Goal: Task Accomplishment & Management: Manage account settings

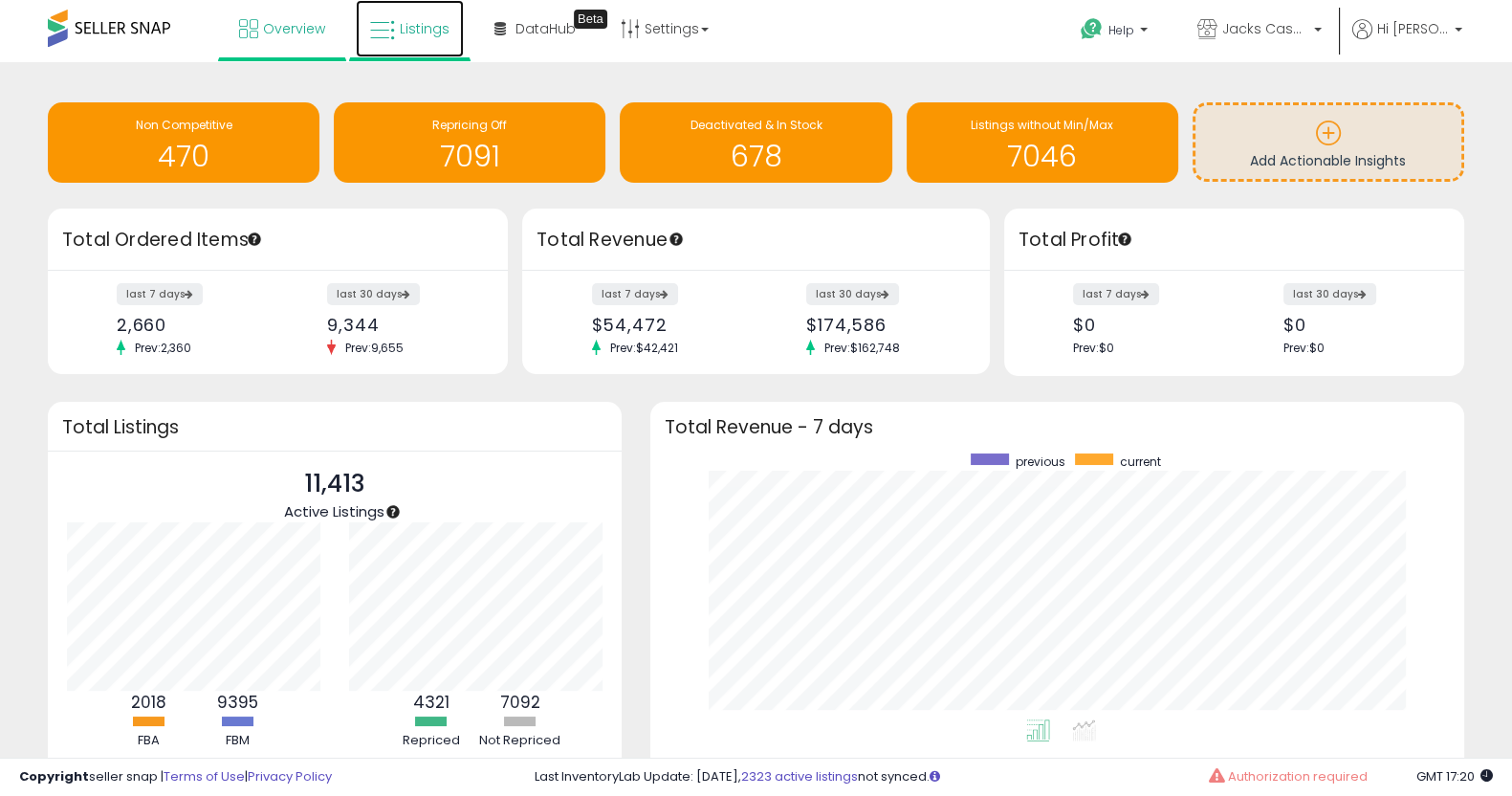
click at [385, 21] on icon at bounding box center [382, 30] width 25 height 25
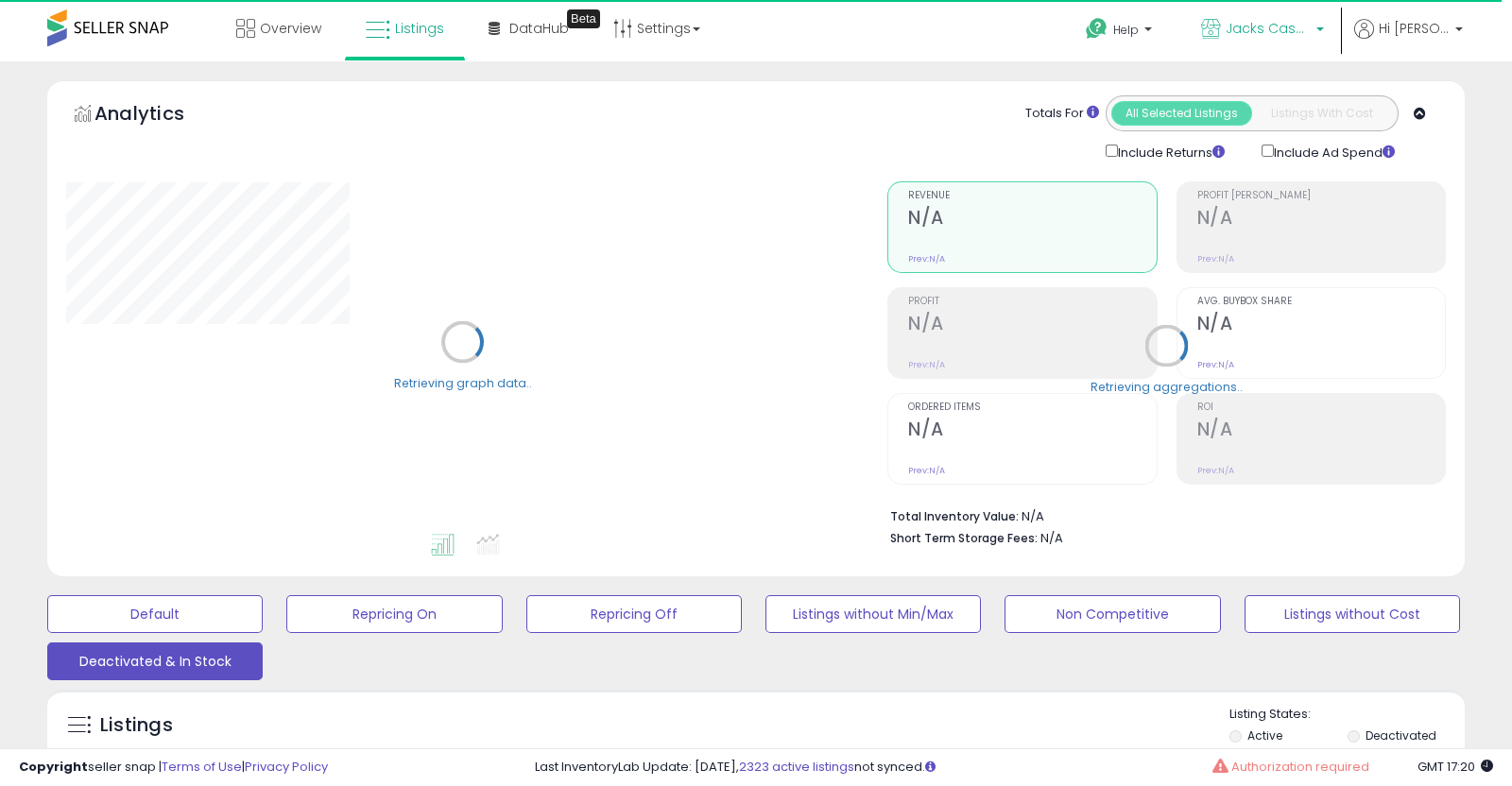
click at [1333, 30] on link "Jacks Cases & [PERSON_NAME]'s Closet" at bounding box center [1263, 30] width 151 height 62
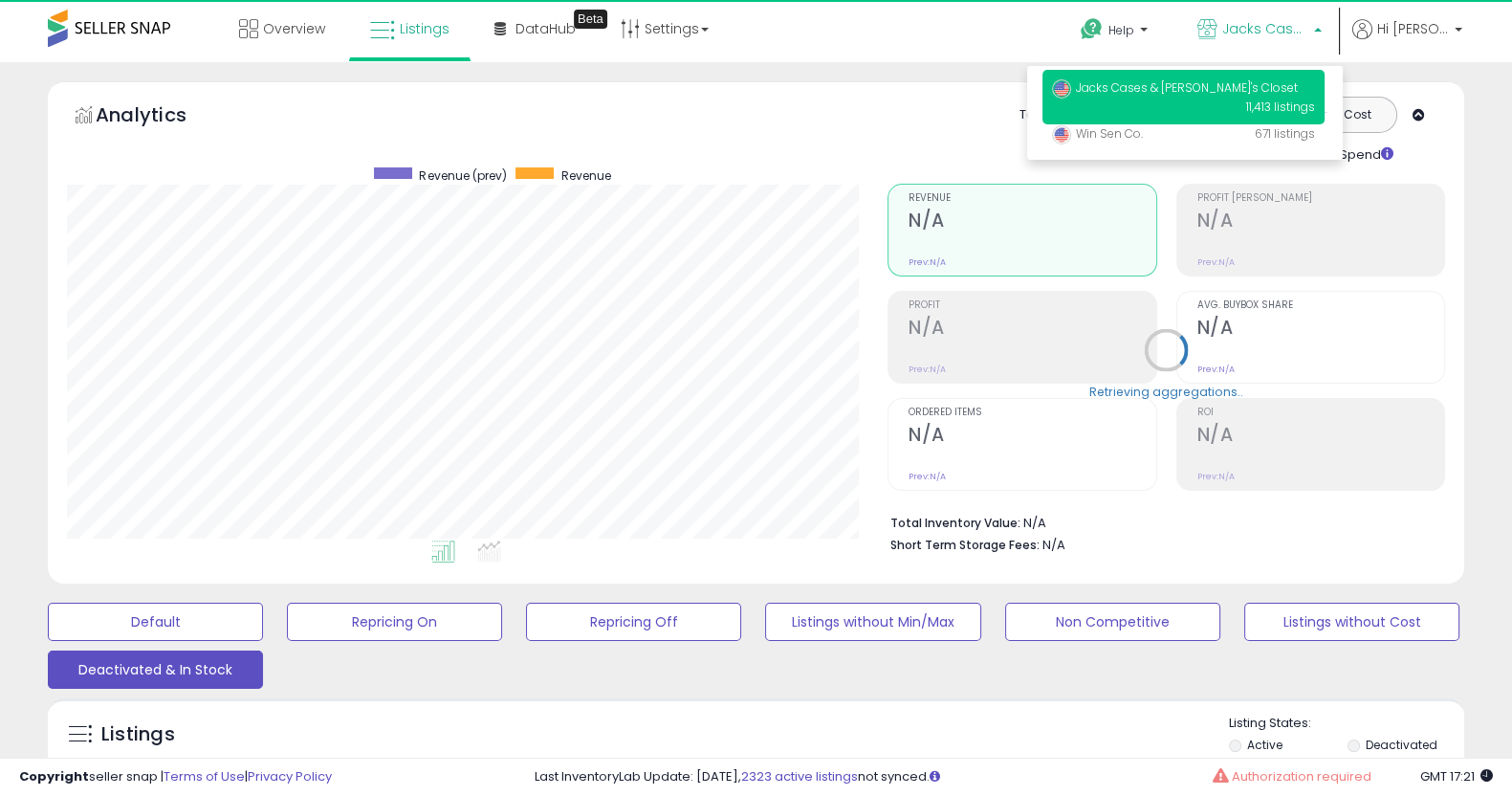
scroll to position [391, 819]
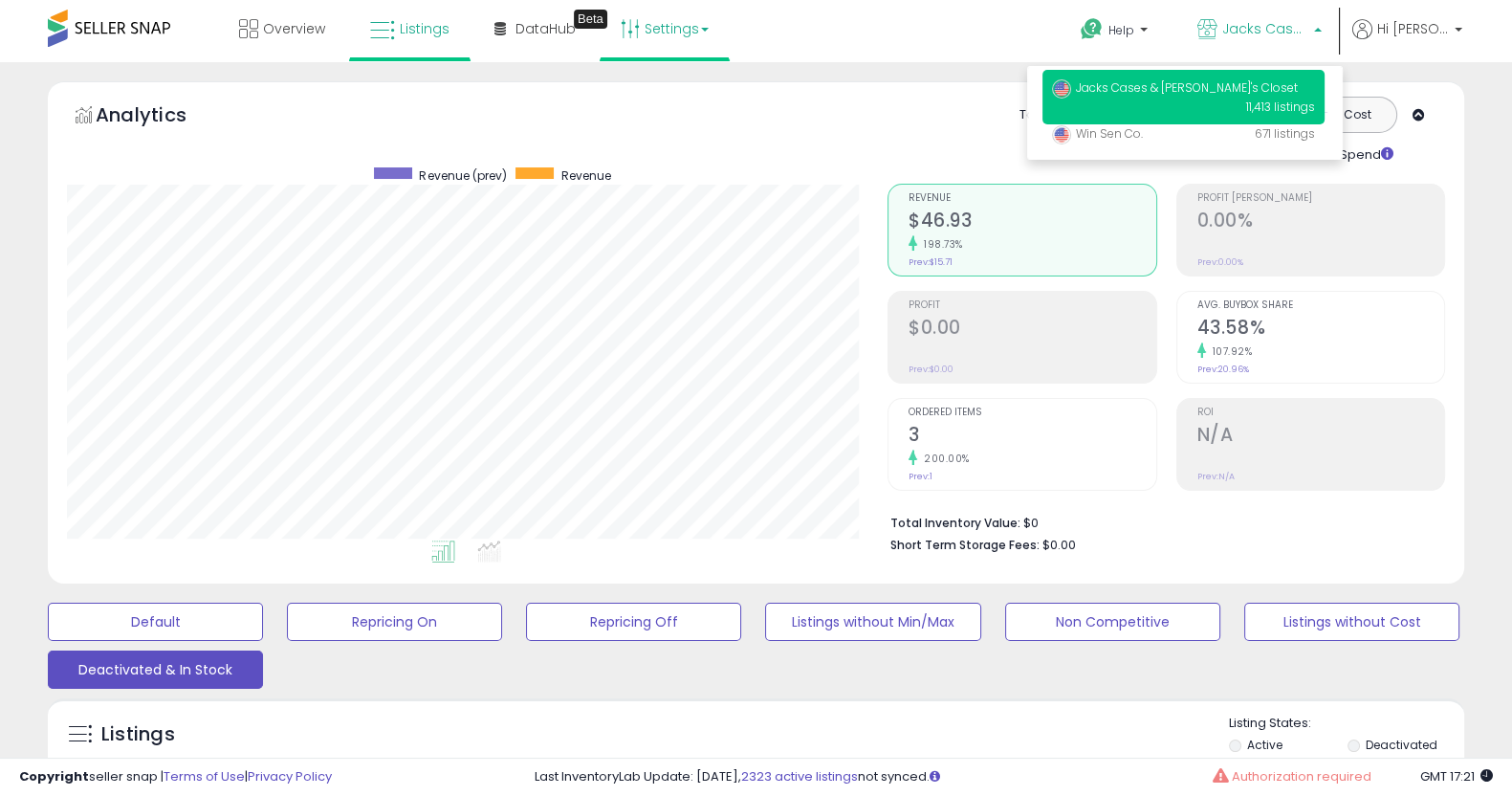
click at [693, 26] on link "Settings" at bounding box center [665, 29] width 117 height 58
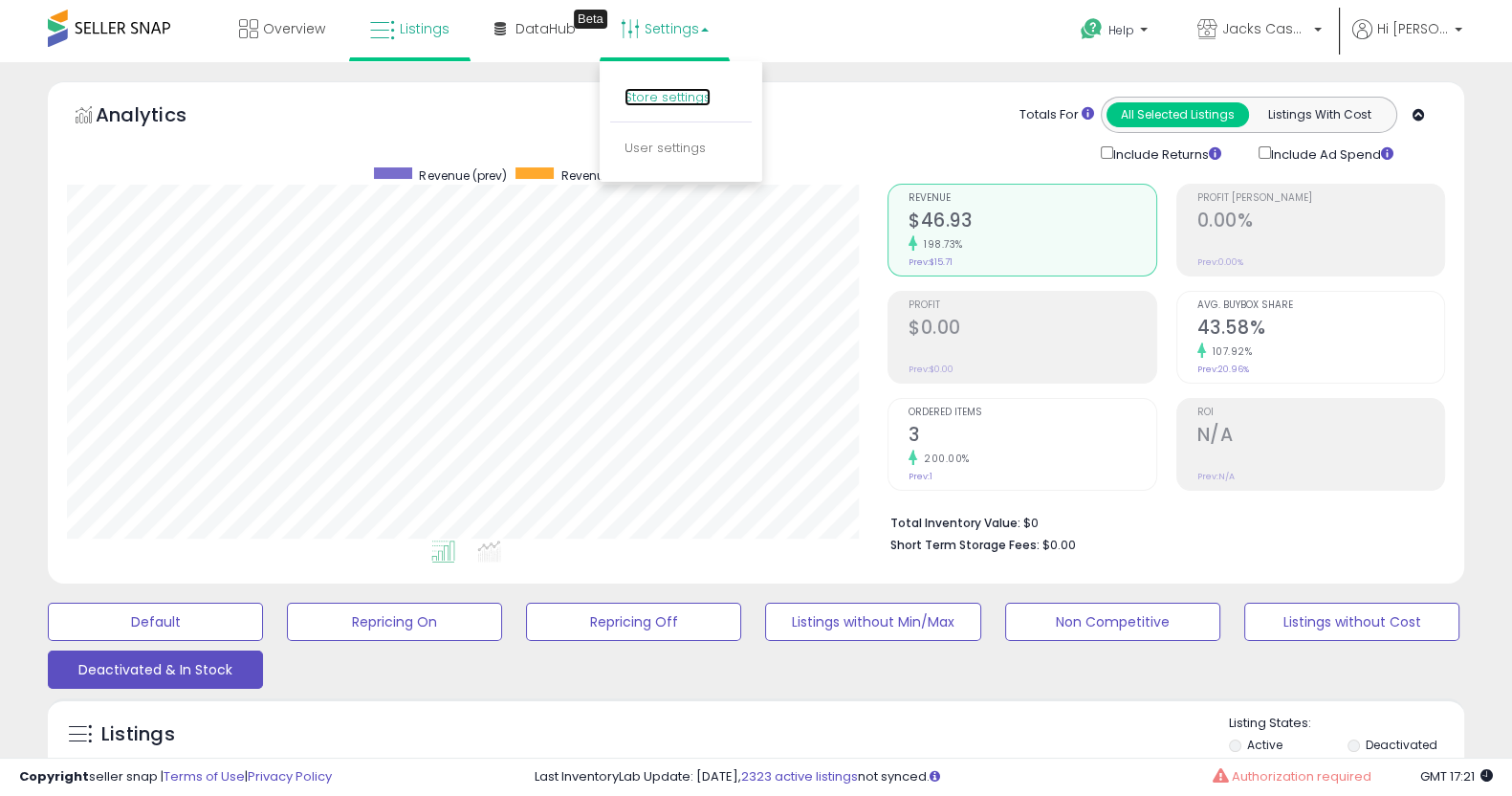
click at [669, 99] on link "Store settings" at bounding box center [667, 97] width 86 height 18
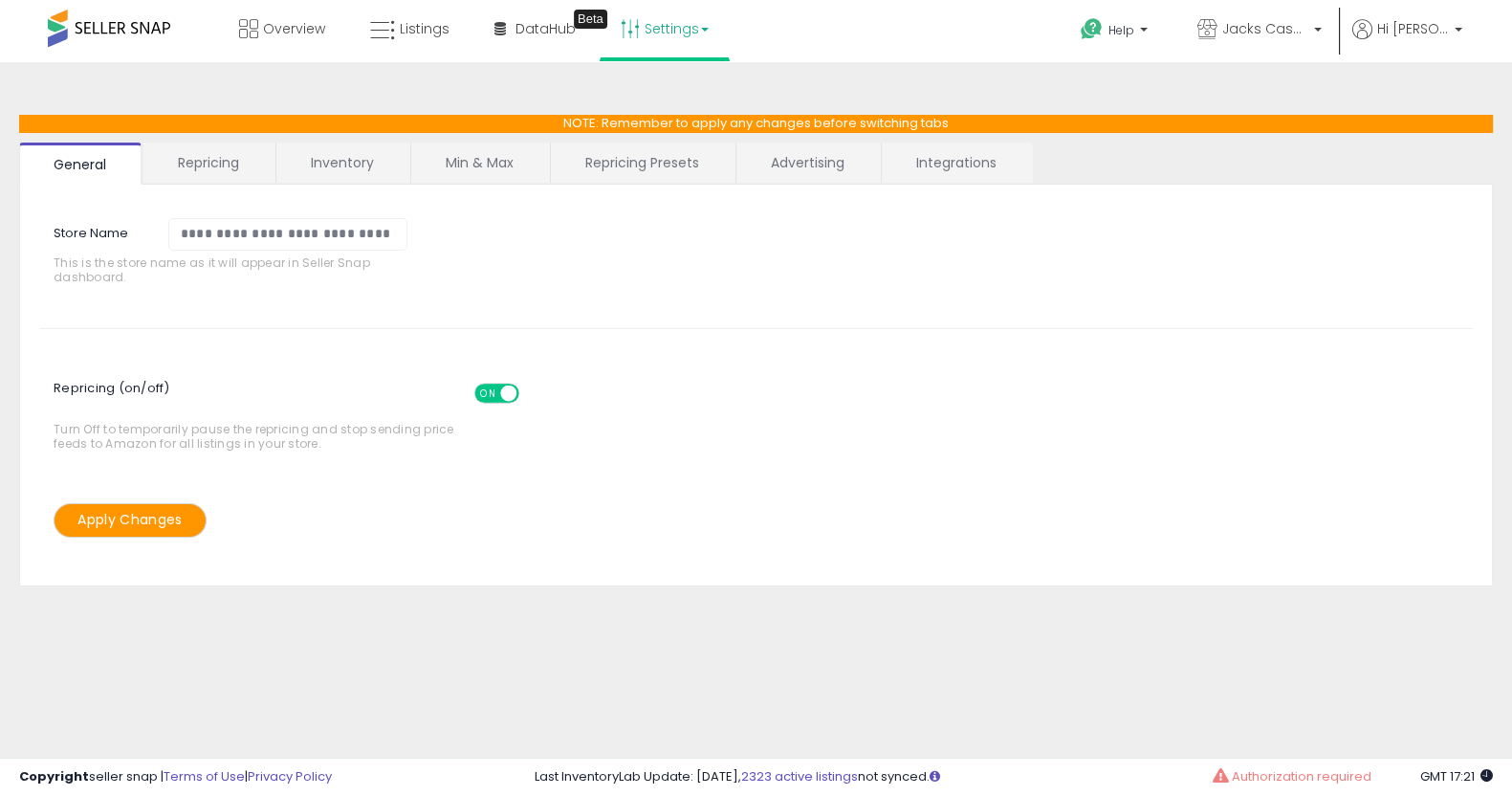
click at [954, 161] on link "Integrations" at bounding box center [956, 163] width 149 height 40
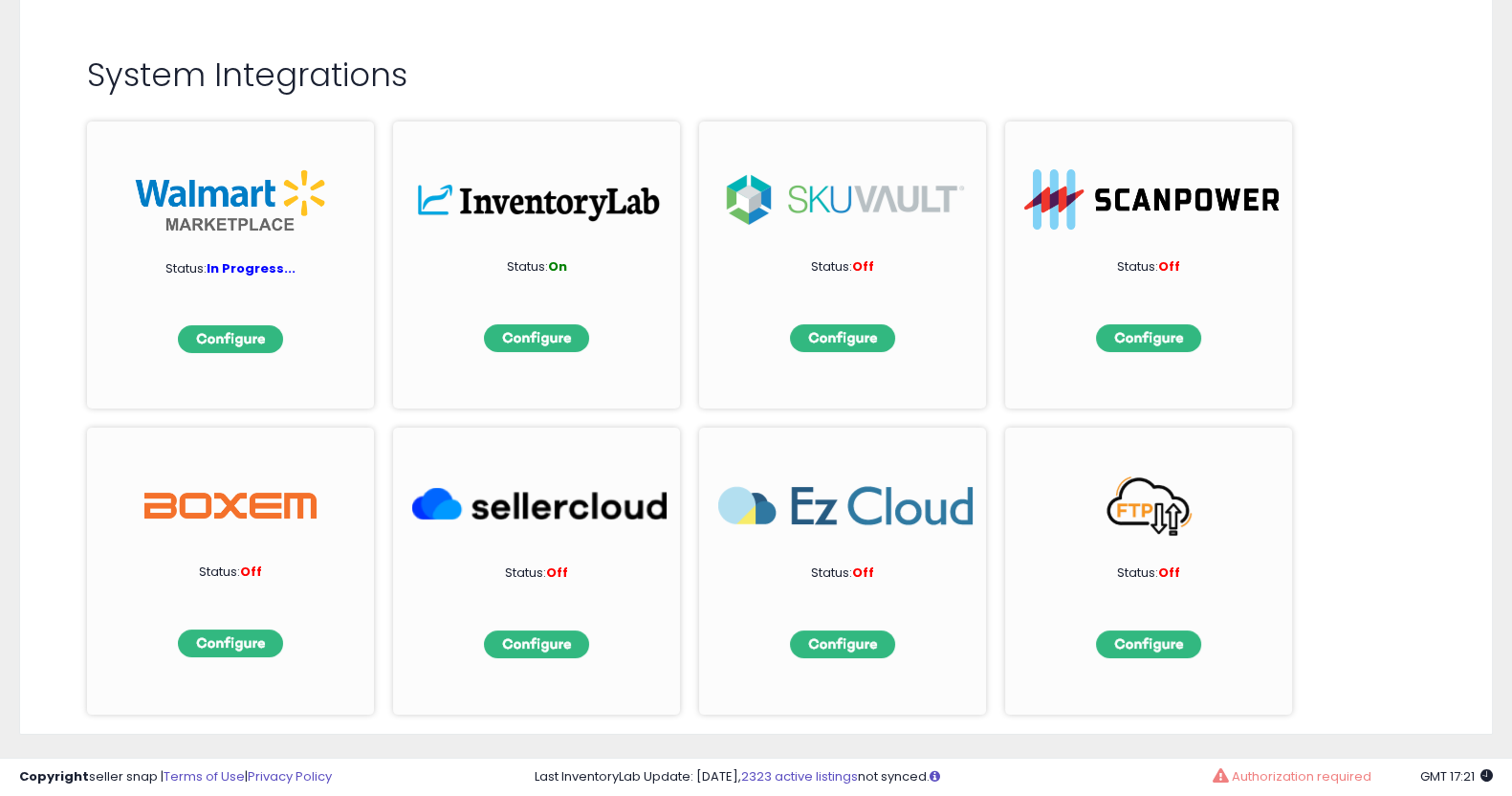
scroll to position [191, 0]
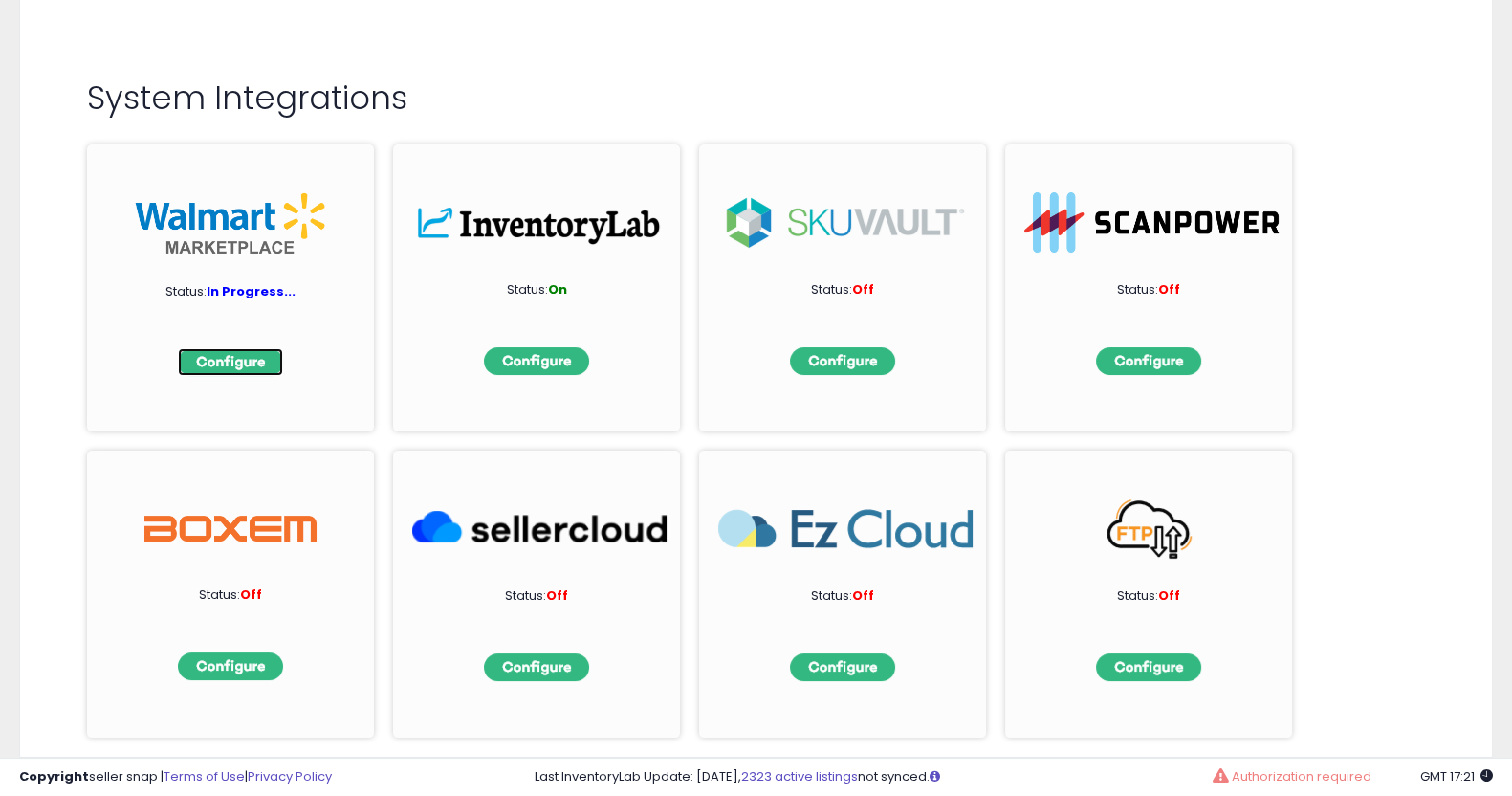
click at [249, 365] on img at bounding box center [230, 362] width 105 height 28
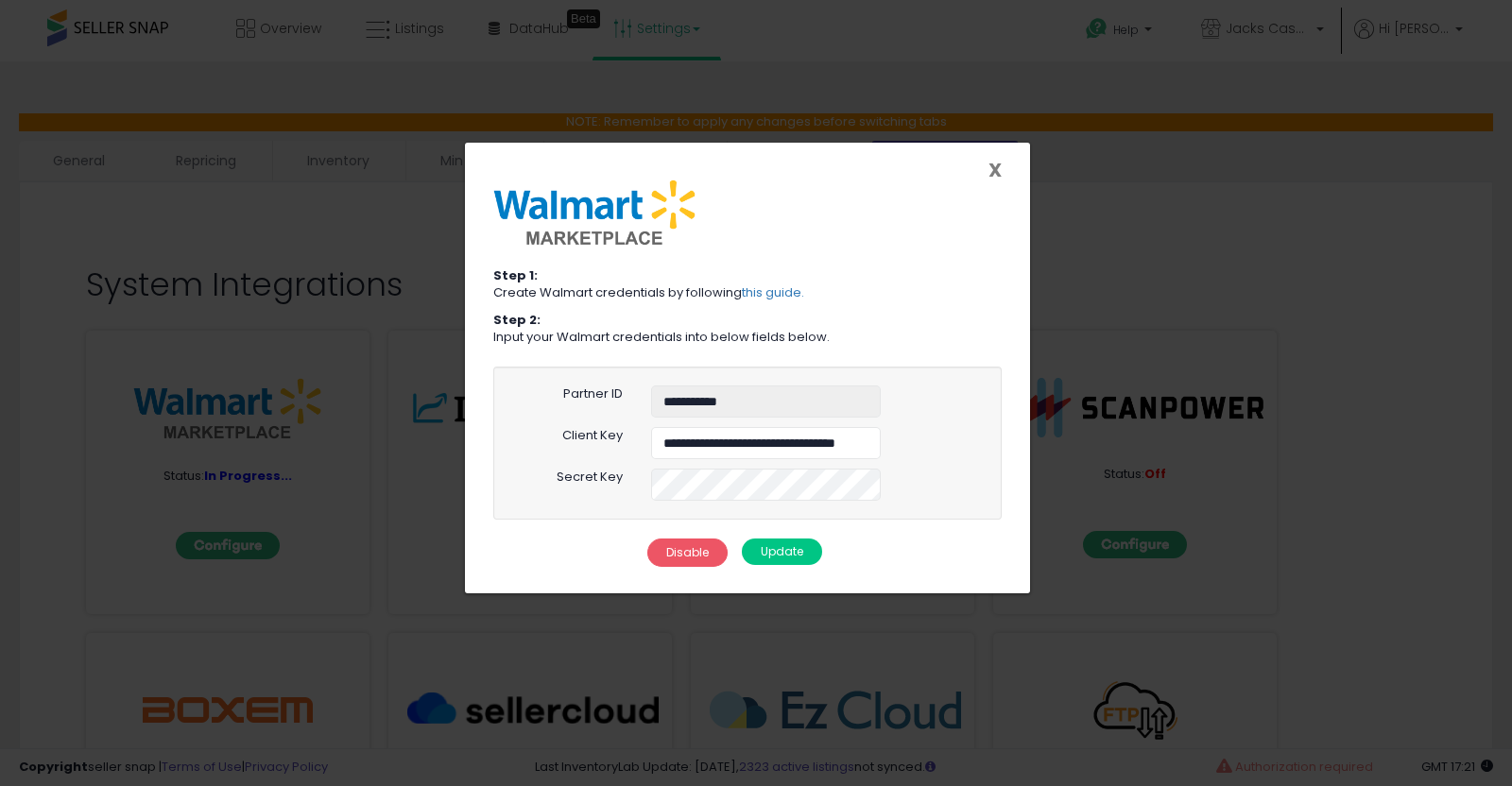
click at [988, 170] on span "X" at bounding box center [994, 170] width 13 height 26
